Goal: Task Accomplishment & Management: Use online tool/utility

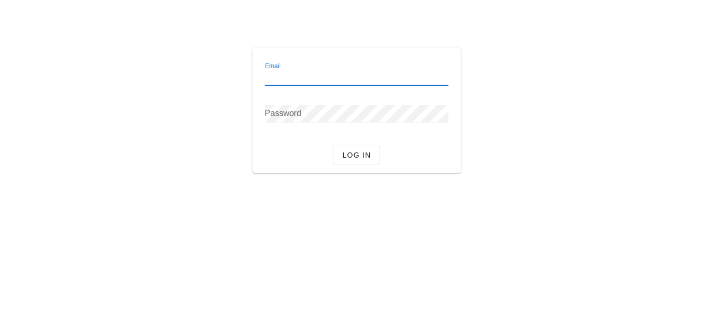
click at [317, 78] on input "Email" at bounding box center [356, 77] width 183 height 17
drag, startPoint x: 250, startPoint y: 79, endPoint x: 449, endPoint y: 77, distance: 199.0
click at [269, 79] on div "Email saba@ge Password Log in" at bounding box center [356, 111] width 221 height 138
click at [300, 76] on input "saba@ge" at bounding box center [356, 77] width 183 height 17
type input "[EMAIL_ADDRESS][DOMAIN_NAME]"
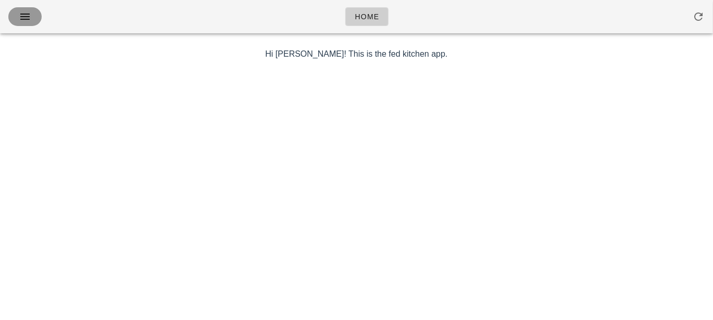
click at [22, 7] on button "button" at bounding box center [24, 16] width 33 height 19
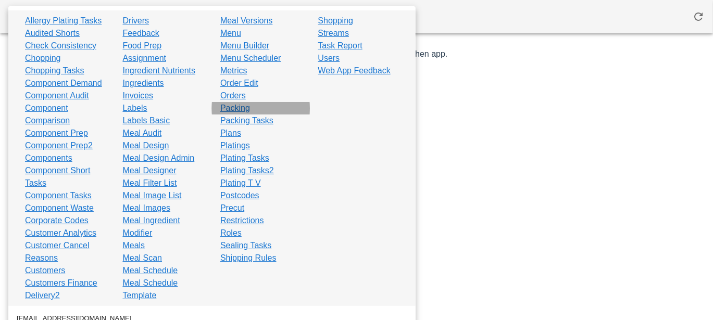
click at [251, 110] on div "Packing" at bounding box center [261, 108] width 98 height 13
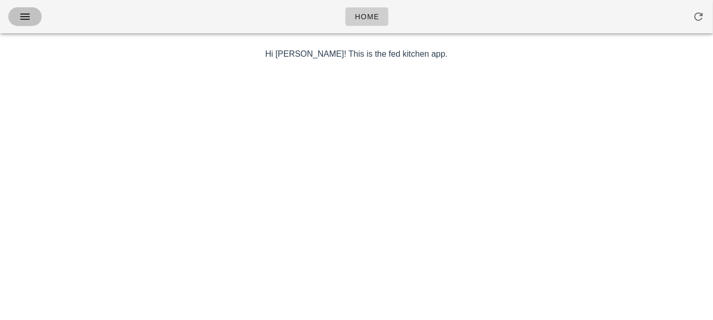
click at [31, 17] on icon "button" at bounding box center [25, 16] width 13 height 13
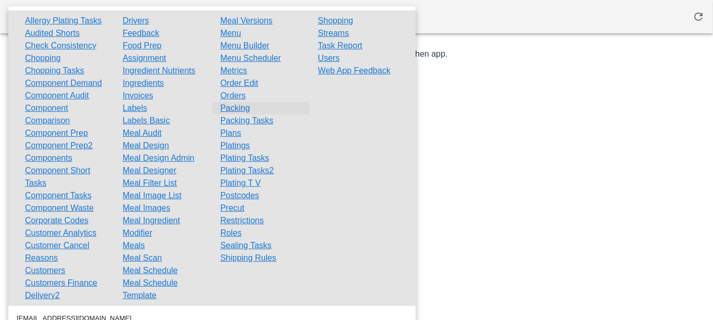
click at [224, 109] on link "Packing" at bounding box center [235, 108] width 30 height 13
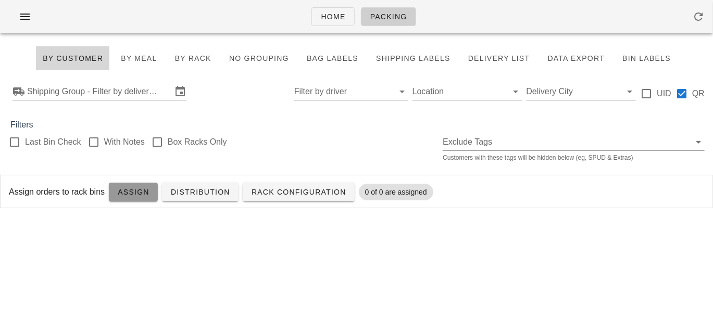
click at [123, 195] on span "Assign" at bounding box center [133, 192] width 32 height 8
click at [69, 86] on input "Shipping Group - Filter by delivery logistics" at bounding box center [99, 91] width 145 height 17
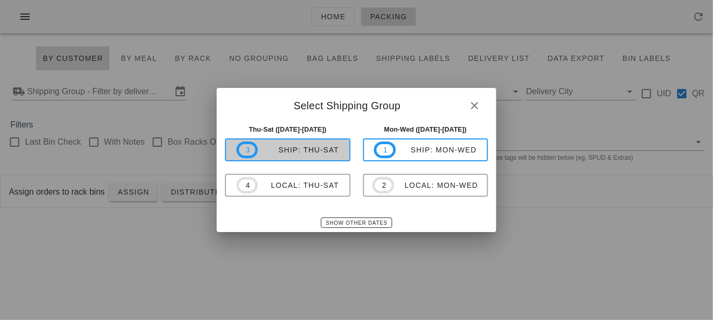
click at [320, 158] on span "3 ship: Thu-Sat" at bounding box center [288, 150] width 103 height 17
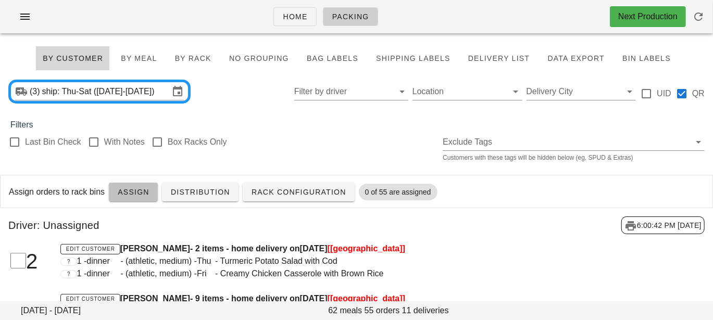
click at [118, 192] on span "Assign" at bounding box center [133, 192] width 32 height 8
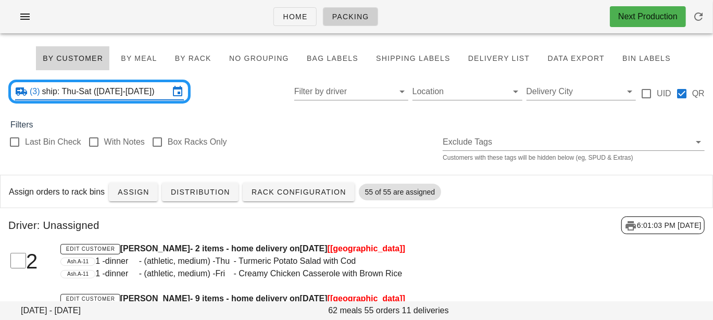
click at [136, 92] on input "ship: Thu-Sat ([DATE]-[DATE])" at bounding box center [105, 91] width 127 height 17
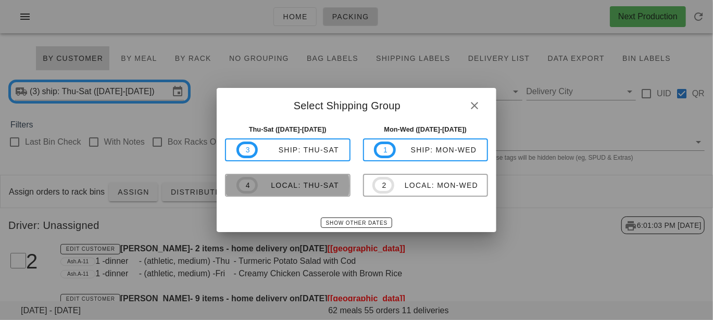
click at [262, 184] on div "local: Thu-Sat" at bounding box center [298, 185] width 81 height 8
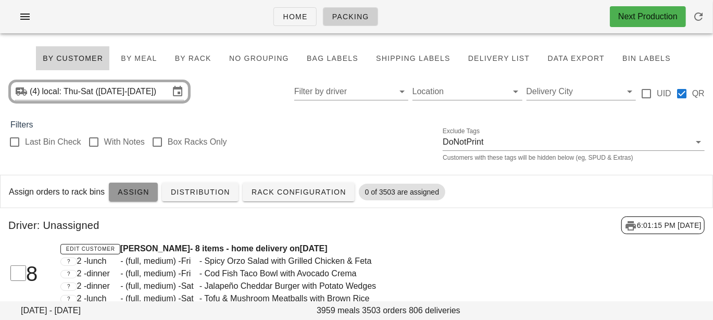
click at [133, 188] on span "Assign" at bounding box center [133, 192] width 32 height 8
